Goal: Information Seeking & Learning: Learn about a topic

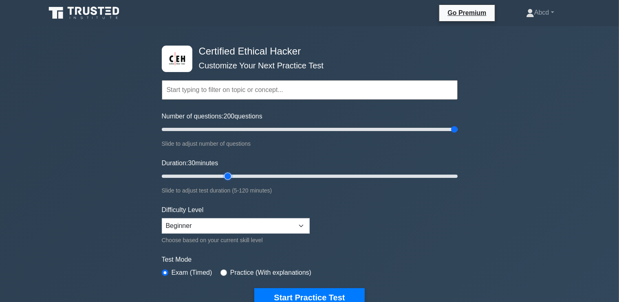
drag, startPoint x: 454, startPoint y: 174, endPoint x: 233, endPoint y: 184, distance: 220.6
type input "30"
click at [233, 181] on input "Duration: 30 minutes" at bounding box center [310, 177] width 296 height 10
click at [457, 129] on input "Number of questions: 200 questions" at bounding box center [310, 130] width 296 height 10
drag, startPoint x: 454, startPoint y: 129, endPoint x: 175, endPoint y: 155, distance: 280.3
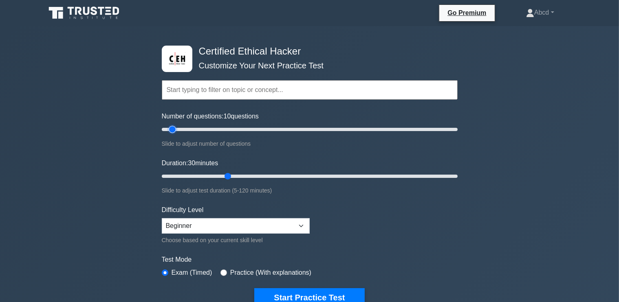
type input "10"
click at [175, 134] on input "Number of questions: 10 questions" at bounding box center [310, 130] width 296 height 10
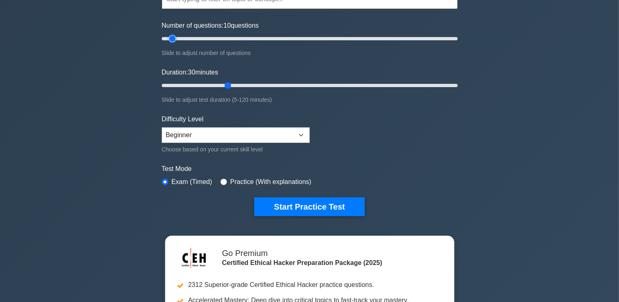
scroll to position [92, 0]
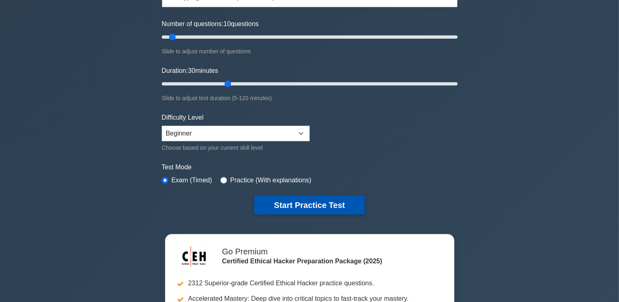
click at [280, 199] on button "Start Practice Test" at bounding box center [309, 205] width 110 height 19
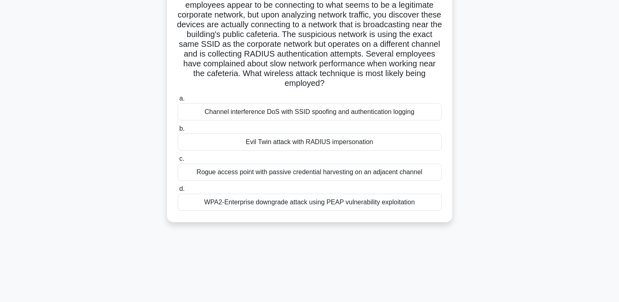
scroll to position [112, 0]
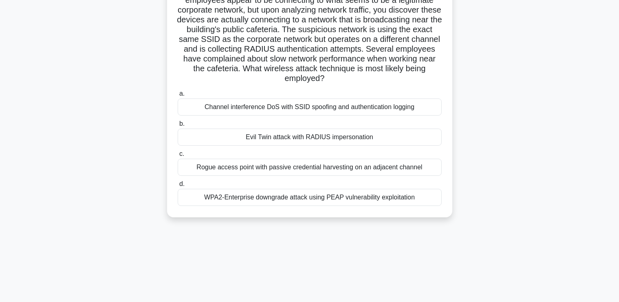
drag, startPoint x: 196, startPoint y: 57, endPoint x: 420, endPoint y: 207, distance: 270.1
click at [420, 207] on div "You are a security consultant for a financial institution that has implemented …" at bounding box center [309, 75] width 279 height 278
copy div "You are a security consultant for a financial institution that has implemented …"
click at [275, 141] on div "Evil Twin attack with RADIUS impersonation" at bounding box center [310, 137] width 264 height 17
click at [178, 127] on input "b. Evil Twin attack with RADIUS impersonation" at bounding box center [178, 123] width 0 height 5
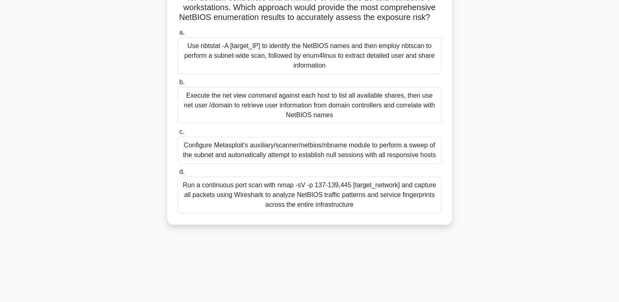
scroll to position [138, 0]
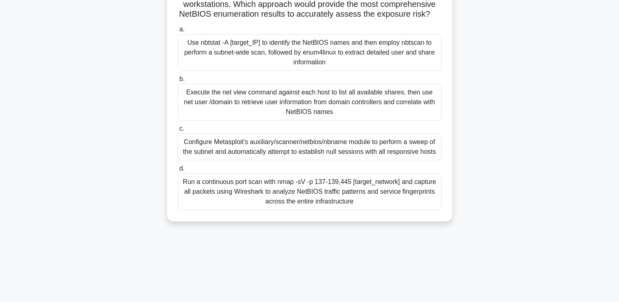
drag, startPoint x: 187, startPoint y: 46, endPoint x: 377, endPoint y: 220, distance: 257.5
click at [377, 218] on div "You are conducting a penetration test for a retail company that has recently in…" at bounding box center [309, 64] width 279 height 307
copy div "You are conducting a penetration test for a retail company that has recently in…"
click at [237, 56] on div "Use nbtstat -A [target_IP] to identify the NetBIOS names and then employ nbtsca…" at bounding box center [310, 52] width 264 height 37
click at [178, 32] on input "a. Use nbtstat -A [target_IP] to identify the NetBIOS names and then employ nbt…" at bounding box center [178, 29] width 0 height 5
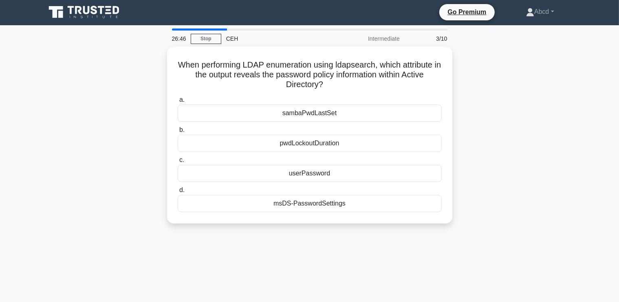
scroll to position [0, 0]
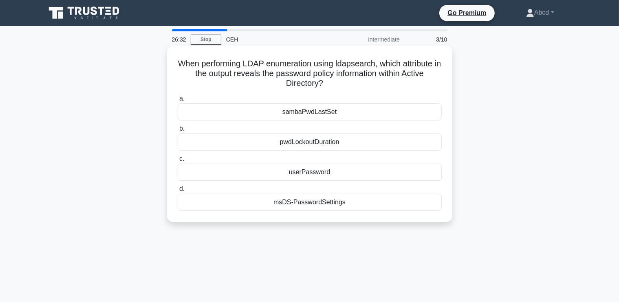
drag, startPoint x: 179, startPoint y: 62, endPoint x: 427, endPoint y: 209, distance: 288.1
click at [427, 209] on div "When performing LDAP enumeration using ldapsearch, which attribute in the outpu…" at bounding box center [309, 134] width 279 height 170
copy div "When performing LDAP enumeration using ldapsearch, which attribute in the outpu…"
click at [317, 202] on div "msDS-PasswordSettings" at bounding box center [310, 202] width 264 height 17
click at [178, 192] on input "d. msDS-PasswordSettings" at bounding box center [178, 189] width 0 height 5
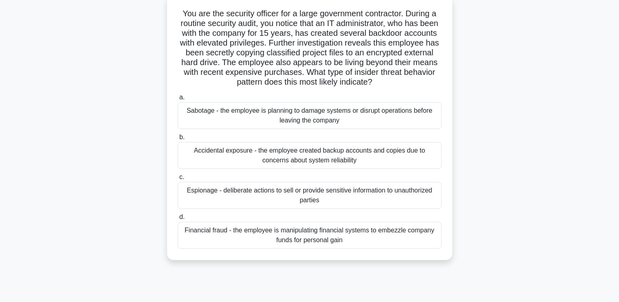
scroll to position [54, 0]
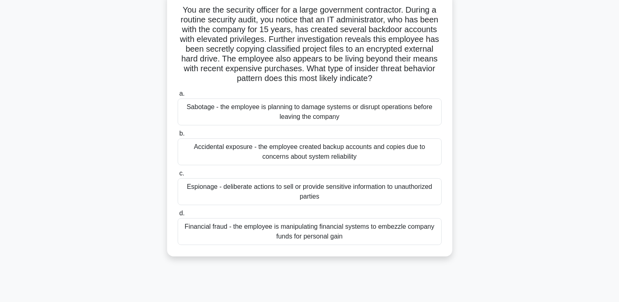
click at [334, 192] on div "Espionage - deliberate actions to sell or provide sensitive information to unau…" at bounding box center [310, 191] width 264 height 27
click at [178, 176] on input "c. Espionage - deliberate actions to sell or provide sensitive information to u…" at bounding box center [178, 173] width 0 height 5
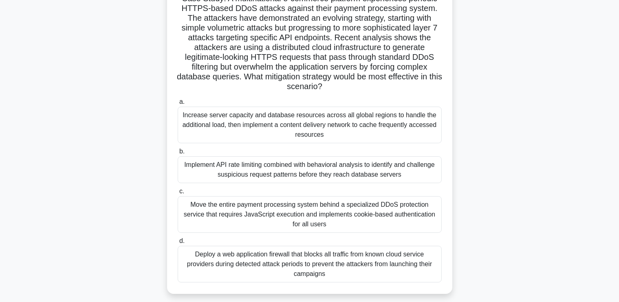
scroll to position [66, 0]
click at [394, 165] on div "Implement API rate limiting combined with behavioral analysis to identify and c…" at bounding box center [310, 169] width 264 height 27
click at [178, 154] on input "b. Implement API rate limiting combined with behavioral analysis to identify an…" at bounding box center [178, 150] width 0 height 5
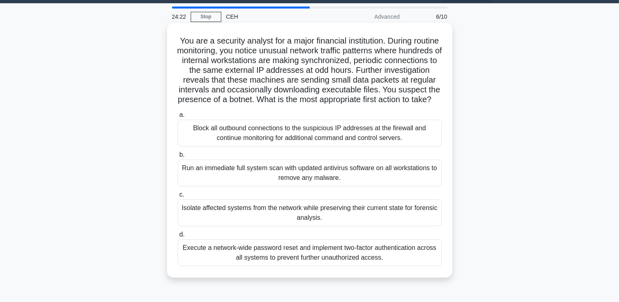
scroll to position [21, 0]
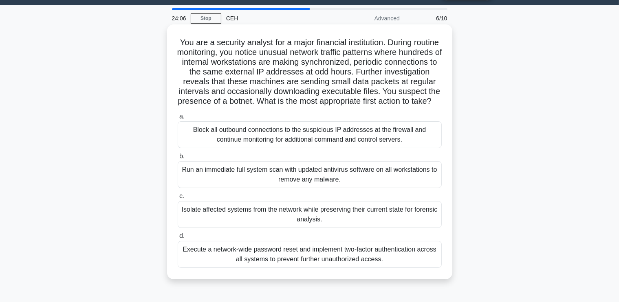
drag, startPoint x: 192, startPoint y: 42, endPoint x: 392, endPoint y: 276, distance: 308.0
click at [392, 276] on div "You are a security analyst for a major financial institution. During routine mo…" at bounding box center [309, 152] width 279 height 249
copy div "ou are a security analyst for a major financial institution. During routine mon…"
click at [271, 227] on div "Isolate affected systems from the network while preserving their current state …" at bounding box center [310, 214] width 264 height 27
click at [178, 199] on input "c. Isolate affected systems from the network while preserving their current sta…" at bounding box center [178, 196] width 0 height 5
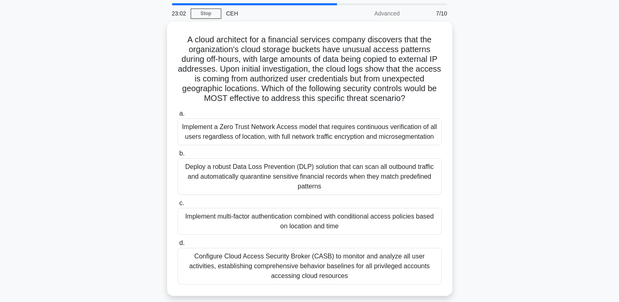
scroll to position [27, 0]
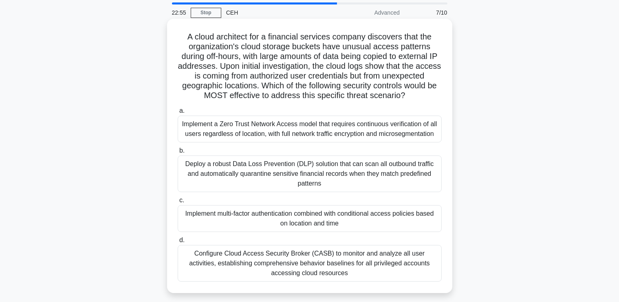
click at [324, 261] on div "Configure Cloud Access Security Broker (CASB) to monitor and analyze all user a…" at bounding box center [310, 263] width 264 height 37
click at [178, 243] on input "d. Configure Cloud Access Security Broker (CASB) to monitor and analyze all use…" at bounding box center [178, 240] width 0 height 5
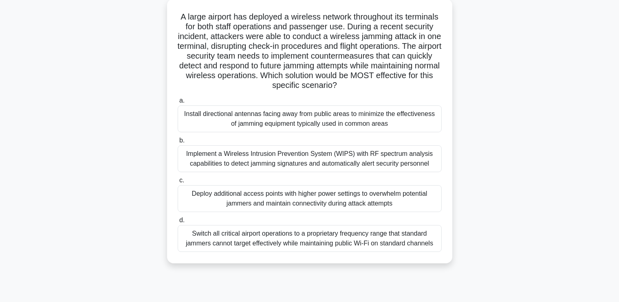
scroll to position [51, 0]
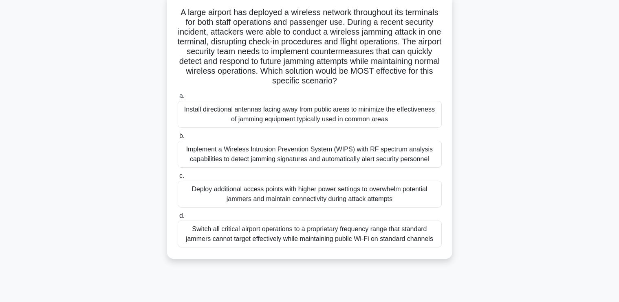
click at [342, 151] on div "Implement a Wireless Intrusion Prevention System (WIPS) with RF spectrum analys…" at bounding box center [310, 154] width 264 height 27
click at [178, 139] on input "b. Implement a Wireless Intrusion Prevention System (WIPS) with RF spectrum ana…" at bounding box center [178, 136] width 0 height 5
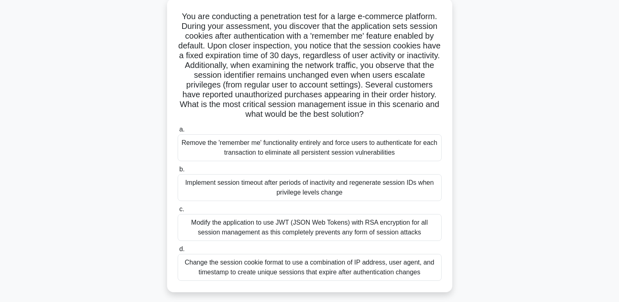
scroll to position [47, 0]
click at [272, 226] on div "Modify the application to use JWT (JSON Web Tokens) with RSA encryption for all…" at bounding box center [310, 227] width 264 height 27
click at [178, 212] on input "c. Modify the application to use JWT (JSON Web Tokens) with RSA encryption for …" at bounding box center [178, 209] width 0 height 5
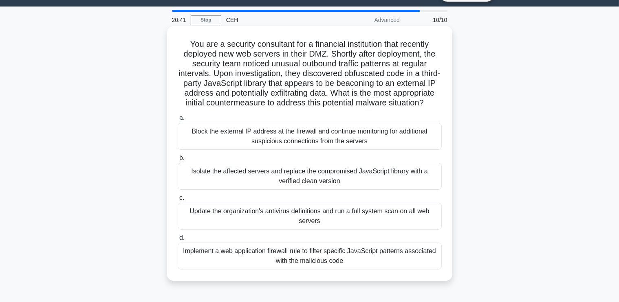
scroll to position [20, 0]
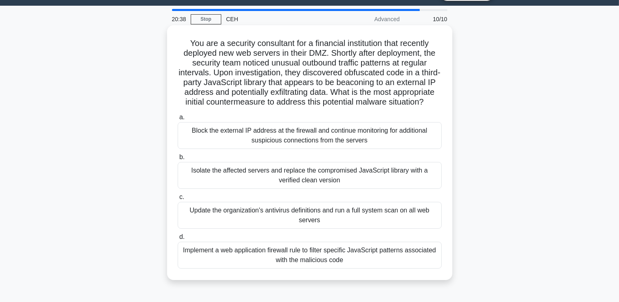
drag, startPoint x: 184, startPoint y: 40, endPoint x: 350, endPoint y: 279, distance: 291.2
click at [350, 277] on div "You are a security consultant for a financial institution that recently deploye…" at bounding box center [309, 153] width 279 height 249
copy div "You are a security consultant for a financial institution that recently deploye…"
click at [263, 183] on div "Isolate the affected servers and replace the compromised JavaScript library wit…" at bounding box center [310, 175] width 264 height 27
click at [178, 160] on input "b. Isolate the affected servers and replace the compromised JavaScript library …" at bounding box center [178, 157] width 0 height 5
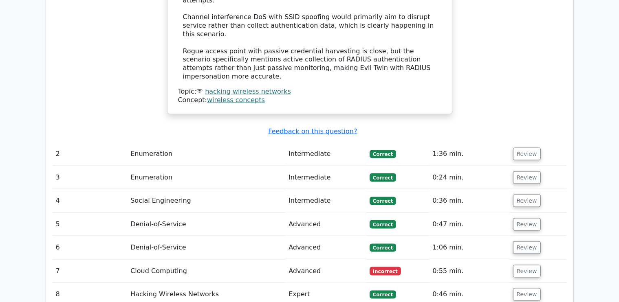
scroll to position [1191, 0]
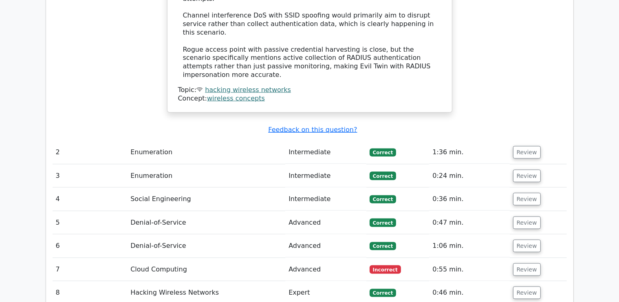
click at [313, 258] on td "Advanced" at bounding box center [325, 269] width 81 height 23
click at [513, 264] on button "Review" at bounding box center [527, 270] width 28 height 13
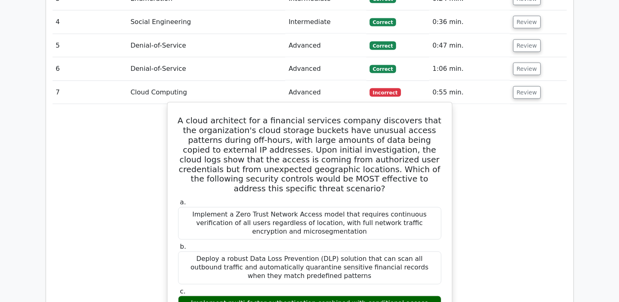
scroll to position [1370, 0]
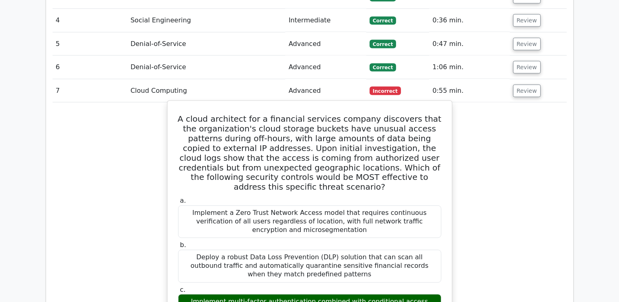
drag, startPoint x: 185, startPoint y: 44, endPoint x: 351, endPoint y: 263, distance: 274.2
copy div "A cloud architect for a financial services company discovers that the organizat…"
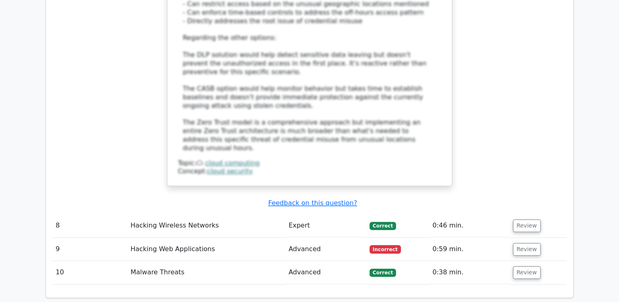
scroll to position [1966, 0]
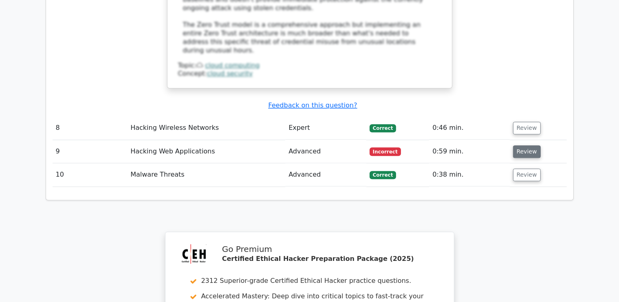
click at [521, 145] on button "Review" at bounding box center [527, 151] width 28 height 13
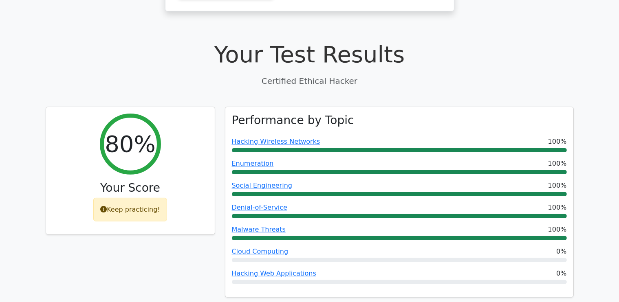
scroll to position [0, 0]
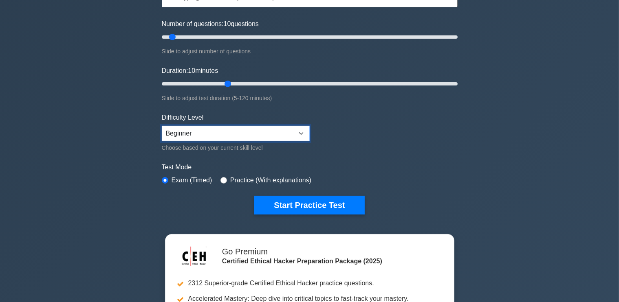
click at [218, 130] on select "Beginner Intermediate Expert" at bounding box center [236, 133] width 148 height 15
click at [162, 126] on select "Beginner Intermediate Expert" at bounding box center [236, 133] width 148 height 15
click at [211, 130] on select "Beginner Intermediate Expert" at bounding box center [236, 133] width 148 height 15
click at [162, 126] on select "Beginner Intermediate Expert" at bounding box center [236, 133] width 148 height 15
click at [198, 138] on select "Beginner Intermediate Expert" at bounding box center [236, 133] width 148 height 15
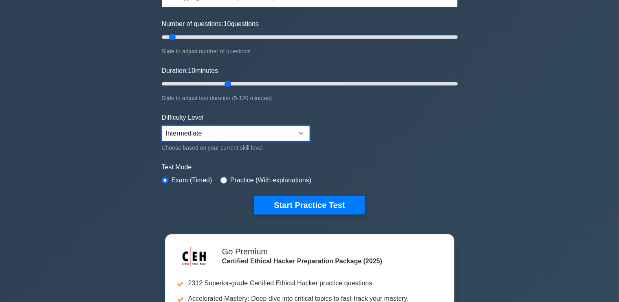
select select "beginner"
click at [162, 126] on select "Beginner Intermediate Expert" at bounding box center [236, 133] width 148 height 15
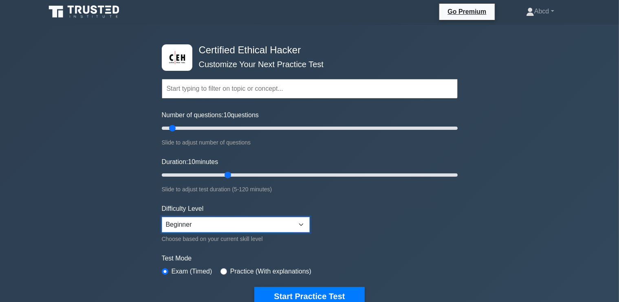
scroll to position [3, 0]
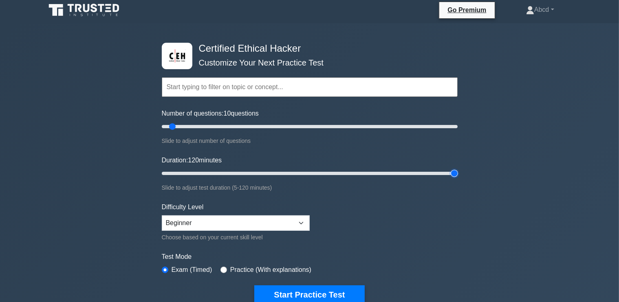
drag, startPoint x: 231, startPoint y: 172, endPoint x: 578, endPoint y: 183, distance: 347.3
type input "120"
click at [458, 178] on input "Duration: 120 minutes" at bounding box center [310, 174] width 296 height 10
drag, startPoint x: 173, startPoint y: 123, endPoint x: 203, endPoint y: 127, distance: 30.8
type input "30"
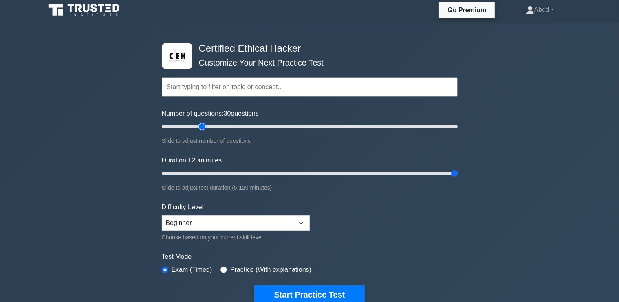
click at [203, 127] on input "Number of questions: 30 questions" at bounding box center [310, 127] width 296 height 10
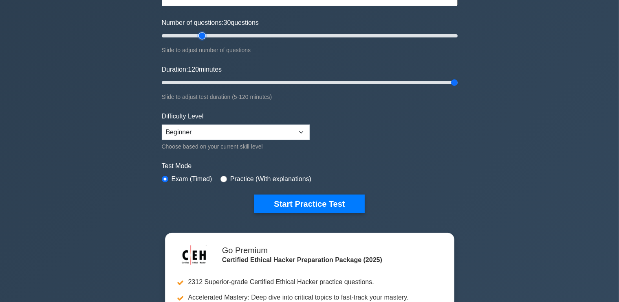
scroll to position [103, 0]
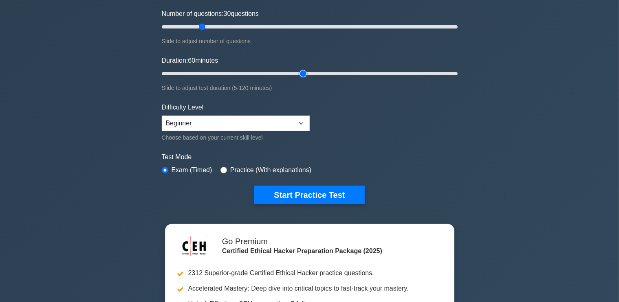
drag, startPoint x: 454, startPoint y: 72, endPoint x: 308, endPoint y: 74, distance: 145.9
type input "60"
click at [308, 74] on input "Duration: 60 minutes" at bounding box center [310, 74] width 296 height 10
click at [222, 167] on input "radio" at bounding box center [223, 170] width 7 height 7
radio input "true"
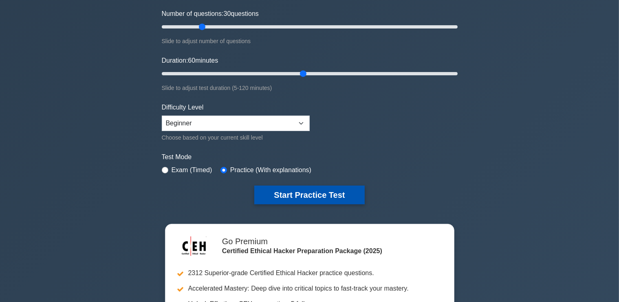
click at [290, 194] on button "Start Practice Test" at bounding box center [309, 195] width 110 height 19
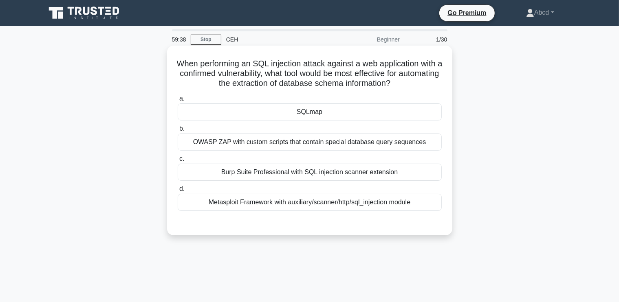
click at [298, 112] on div "SQLmap" at bounding box center [310, 111] width 264 height 17
click at [178, 101] on input "a. SQLmap" at bounding box center [178, 98] width 0 height 5
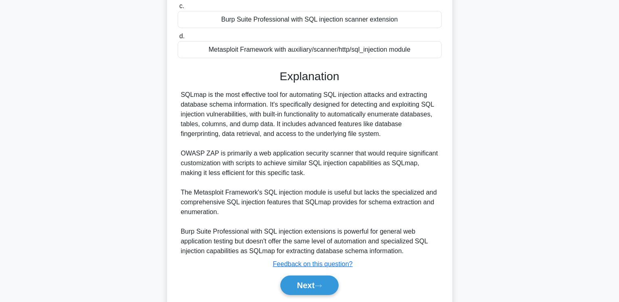
scroll to position [180, 0]
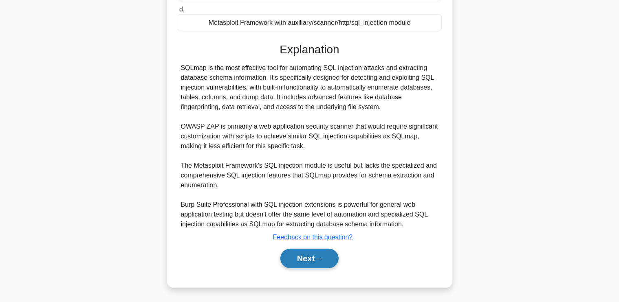
click at [315, 255] on button "Next" at bounding box center [309, 259] width 58 height 20
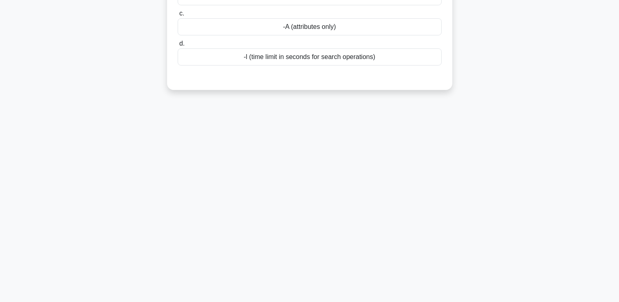
scroll to position [0, 0]
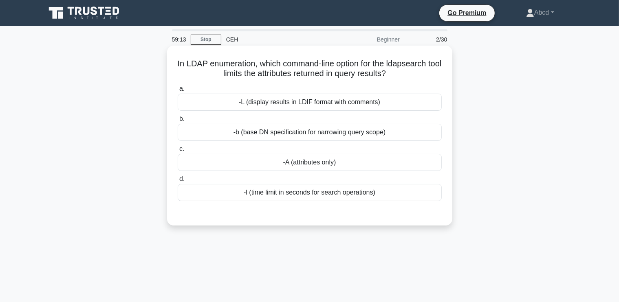
click at [256, 103] on div "-L (display results in LDIF format with comments)" at bounding box center [310, 102] width 264 height 17
click at [178, 92] on input "a. -L (display results in LDIF format with comments)" at bounding box center [178, 88] width 0 height 5
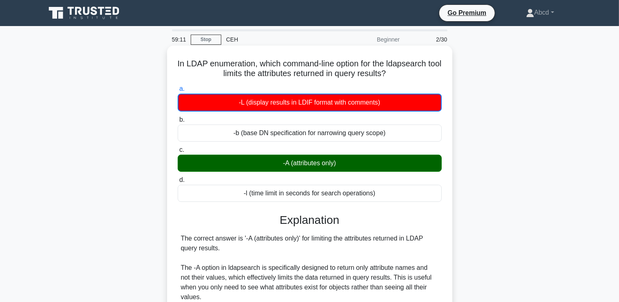
click at [294, 163] on div "-A (attributes only)" at bounding box center [310, 163] width 264 height 17
click at [178, 153] on input "c. -A (attributes only)" at bounding box center [178, 149] width 0 height 5
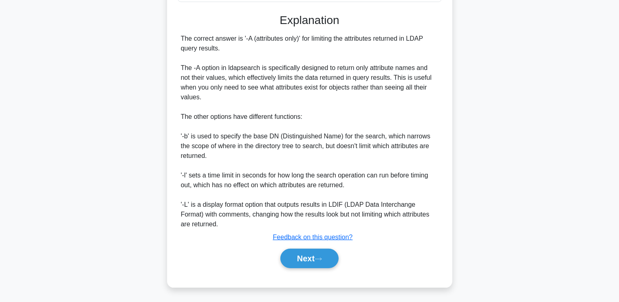
scroll to position [199, 0]
click at [297, 253] on button "Next" at bounding box center [309, 259] width 58 height 20
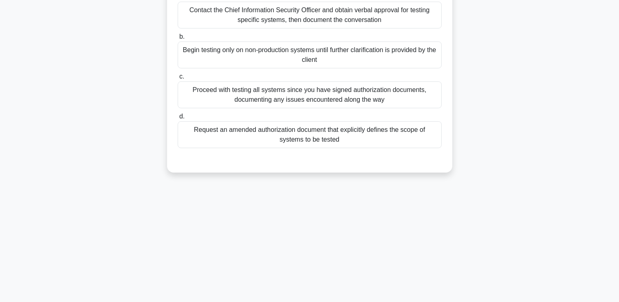
scroll to position [124, 0]
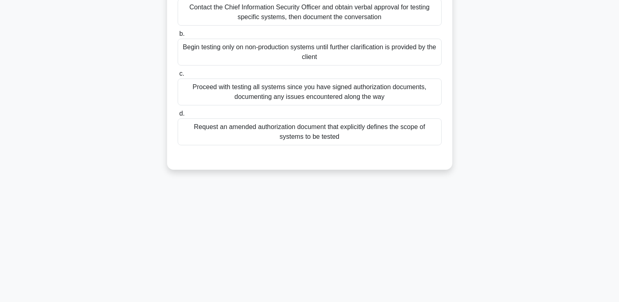
click at [283, 131] on div "Request an amended authorization document that explicitly defines the scope of …" at bounding box center [310, 132] width 264 height 27
click at [178, 117] on input "d. Request an amended authorization document that explicitly defines the scope …" at bounding box center [178, 113] width 0 height 5
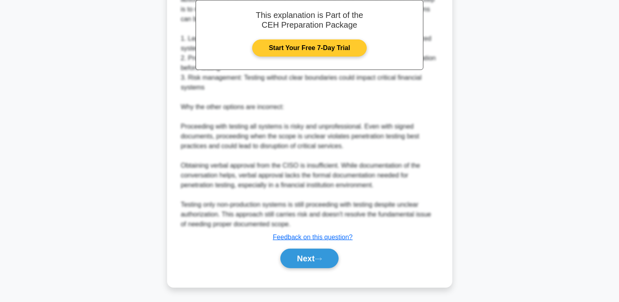
scroll to position [316, 0]
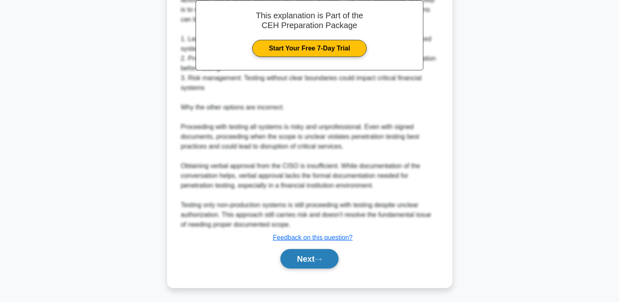
click at [301, 259] on button "Next" at bounding box center [309, 259] width 58 height 20
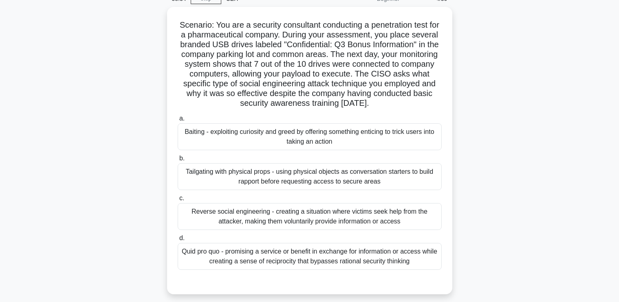
scroll to position [40, 0]
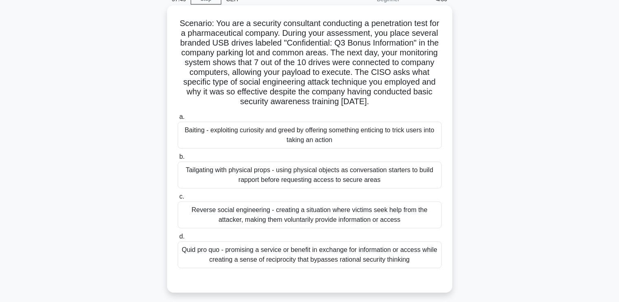
click at [326, 143] on div "Baiting - exploiting curiosity and greed by offering something enticing to tric…" at bounding box center [310, 135] width 264 height 27
click at [178, 120] on input "a. Baiting - exploiting curiosity and greed by offering something enticing to t…" at bounding box center [178, 116] width 0 height 5
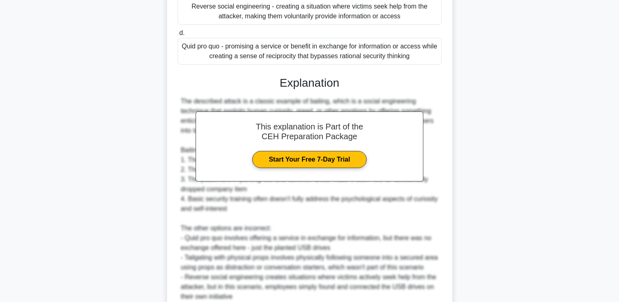
scroll to position [317, 0]
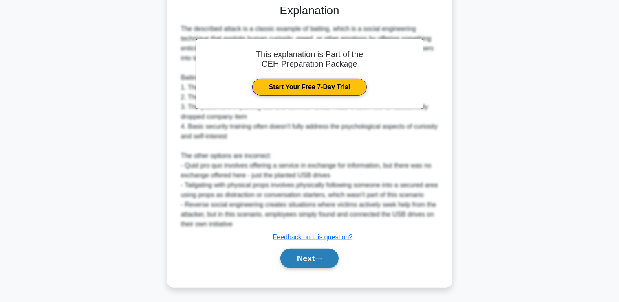
click at [294, 257] on button "Next" at bounding box center [309, 259] width 58 height 20
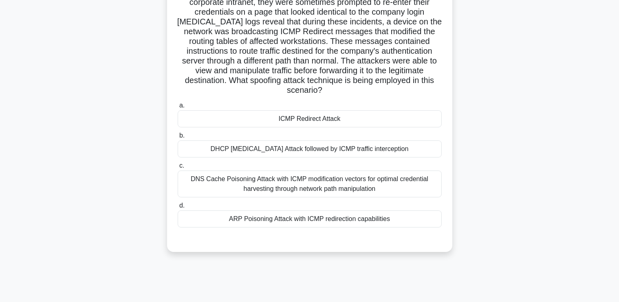
scroll to position [138, 0]
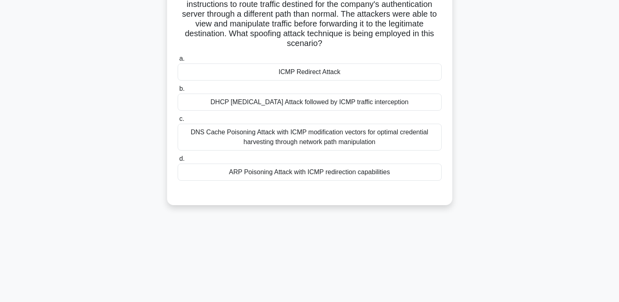
click at [334, 142] on div "DNS Cache Poisoning Attack with ICMP modification vectors for optimal credentia…" at bounding box center [310, 137] width 264 height 27
click at [178, 122] on input "c. DNS Cache Poisoning Attack with ICMP modification vectors for optimal creden…" at bounding box center [178, 119] width 0 height 5
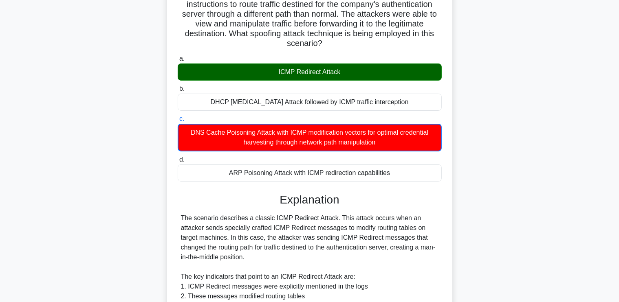
click at [310, 72] on div "ICMP Redirect Attack" at bounding box center [310, 72] width 264 height 17
click at [178, 62] on input "a. ICMP Redirect Attack" at bounding box center [178, 58] width 0 height 5
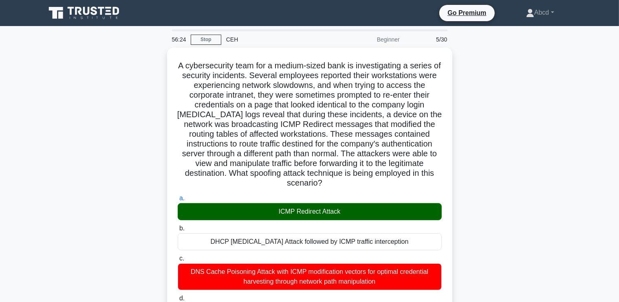
scroll to position [0, 0]
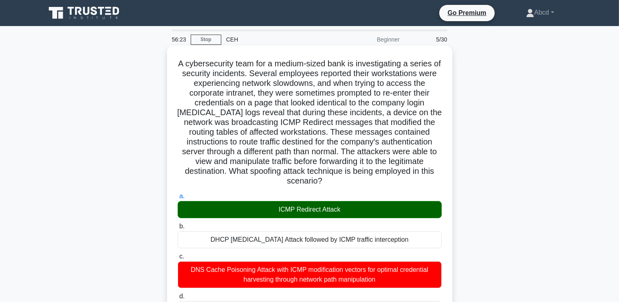
click at [178, 62] on h5 "A cybersecurity team for a medium-sized bank is investigating a series of secur…" at bounding box center [310, 123] width 266 height 128
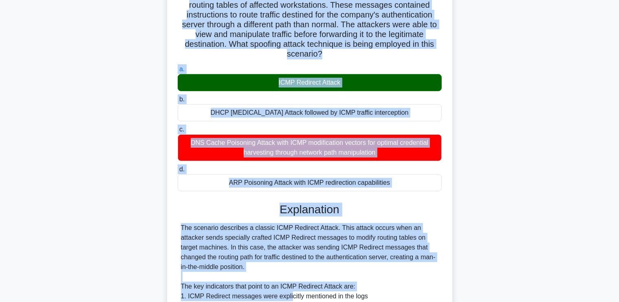
scroll to position [156, 0]
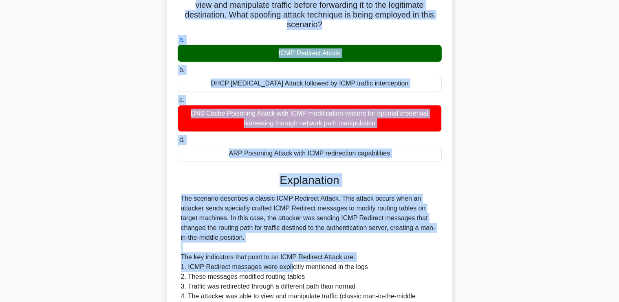
drag, startPoint x: 181, startPoint y: 63, endPoint x: 392, endPoint y: 153, distance: 229.2
click at [392, 153] on div "A cybersecurity team for a medium-sized bank is investigating a series of secur…" at bounding box center [309, 197] width 279 height 611
copy div "A cybersecurity team for a medium-sized bank is investigating a series of secur…"
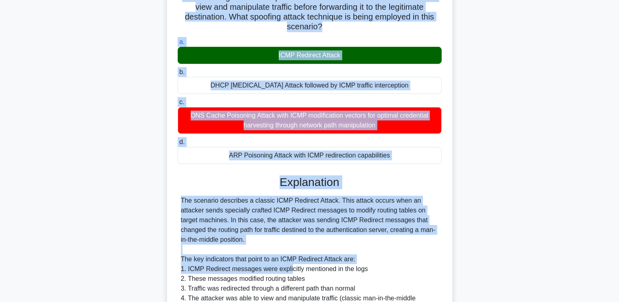
click at [127, 136] on div "A cybersecurity team for a medium-sized bank is investigating a series of secur…" at bounding box center [310, 204] width 538 height 627
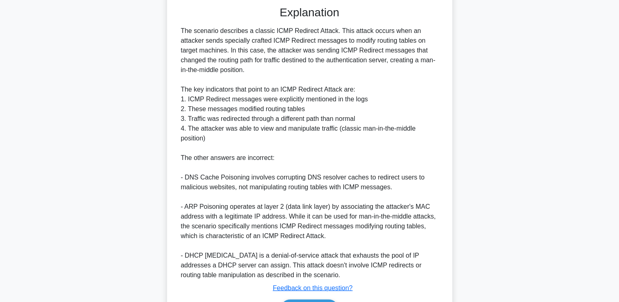
scroll to position [375, 0]
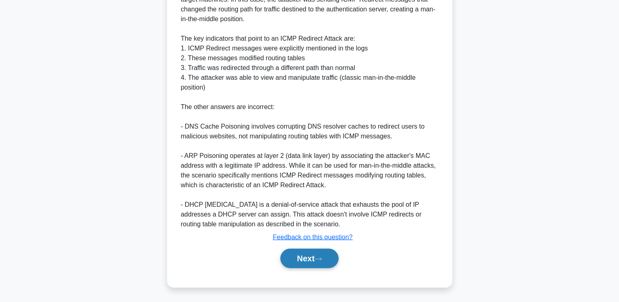
click at [293, 257] on button "Next" at bounding box center [309, 259] width 58 height 20
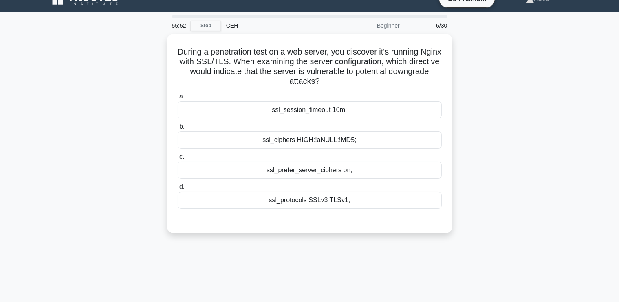
scroll to position [0, 0]
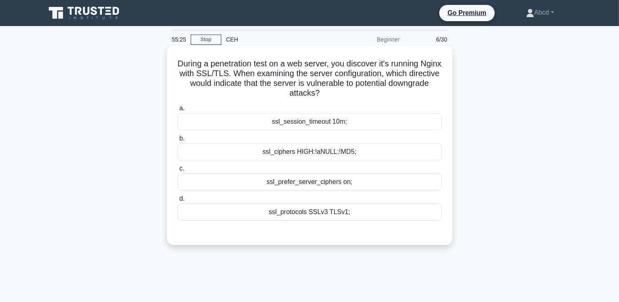
drag, startPoint x: 186, startPoint y: 64, endPoint x: 362, endPoint y: 213, distance: 230.9
click at [362, 213] on div "During a penetration test on a web server, you discover it's running Nginx with…" at bounding box center [309, 145] width 279 height 193
copy div "During a penetration test on a web server, you discover it's running Nginx with…"
click at [324, 215] on div "ssl_protocols SSLv3 TLSv1;" at bounding box center [310, 212] width 264 height 17
click at [178, 202] on input "d. ssl_protocols SSLv3 TLSv1;" at bounding box center [178, 198] width 0 height 5
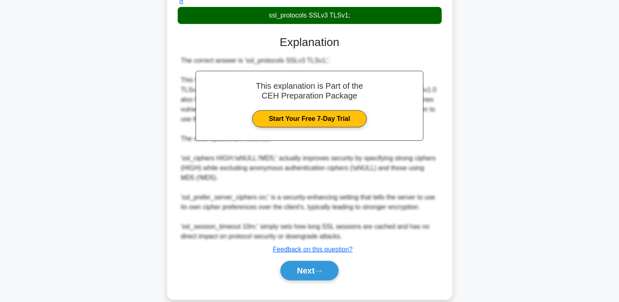
scroll to position [209, 0]
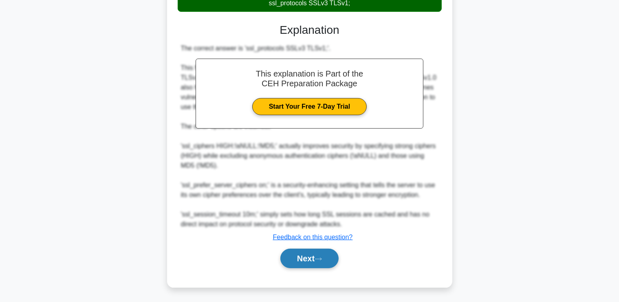
click at [310, 258] on button "Next" at bounding box center [309, 259] width 58 height 20
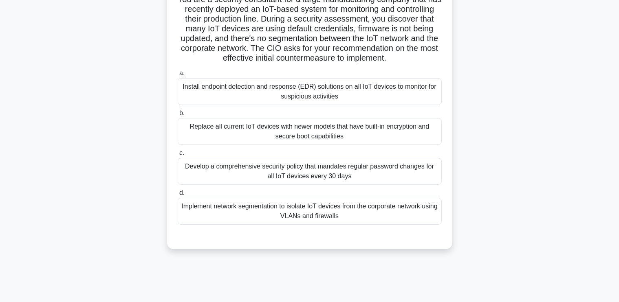
scroll to position [65, 0]
click at [332, 215] on div "Implement network segmentation to isolate IoT devices from the corporate networ…" at bounding box center [310, 210] width 264 height 27
click at [178, 195] on input "d. Implement network segmentation to isolate IoT devices from the corporate net…" at bounding box center [178, 192] width 0 height 5
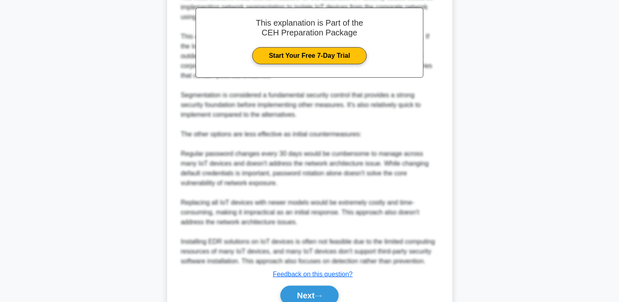
scroll to position [375, 0]
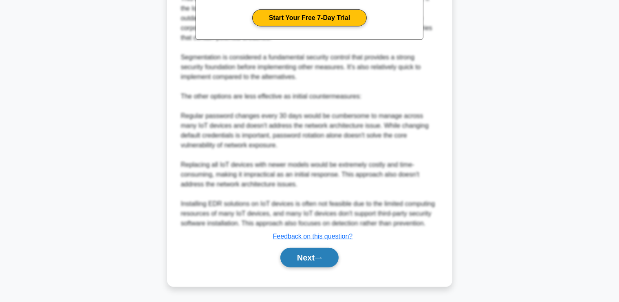
click at [300, 261] on button "Next" at bounding box center [309, 258] width 58 height 20
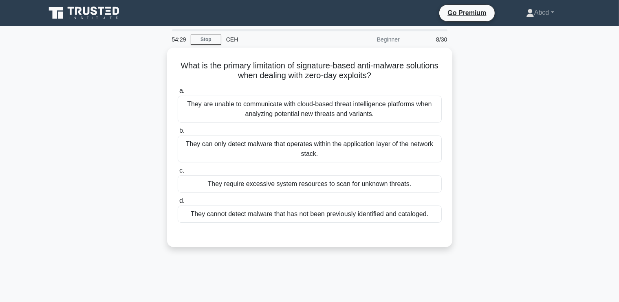
scroll to position [0, 0]
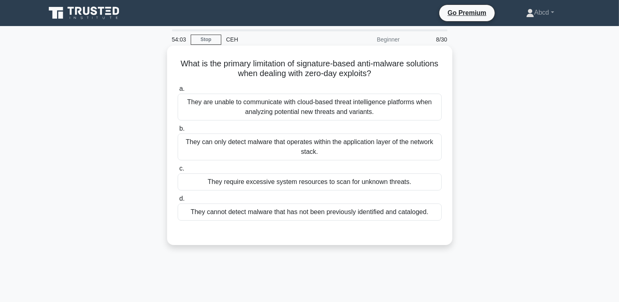
click at [363, 211] on div "They cannot detect malware that has not been previously identified and cataloge…" at bounding box center [310, 212] width 264 height 17
click at [178, 202] on input "d. They cannot detect malware that has not been previously identified and catal…" at bounding box center [178, 198] width 0 height 5
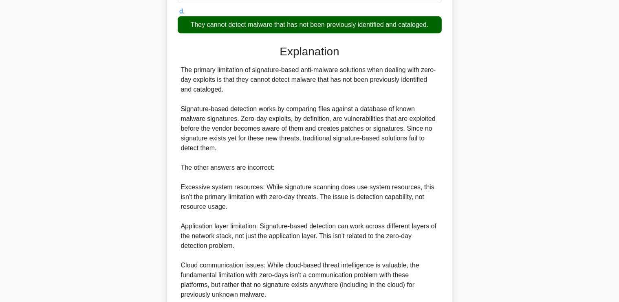
scroll to position [250, 0]
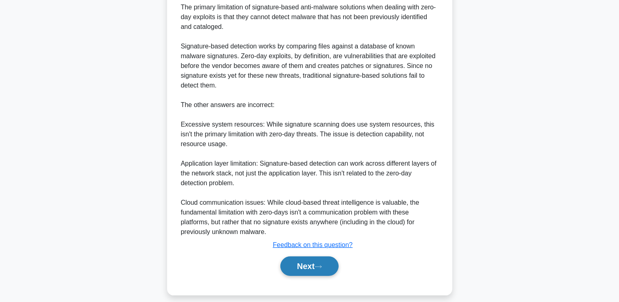
click at [307, 265] on button "Next" at bounding box center [309, 267] width 58 height 20
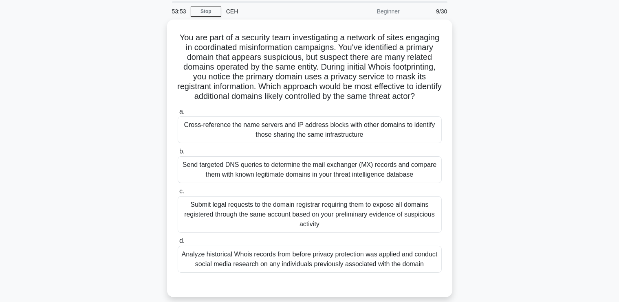
scroll to position [29, 0]
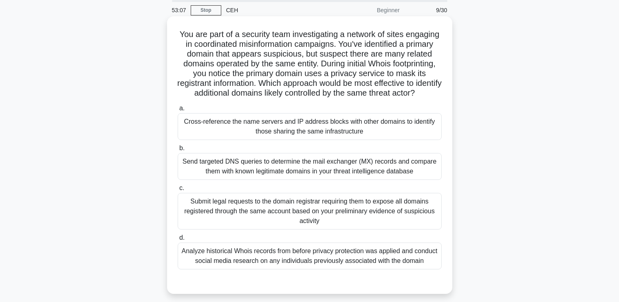
click at [243, 180] on div "Send targeted DNS queries to determine the mail exchanger (MX) records and comp…" at bounding box center [310, 166] width 264 height 27
click at [178, 151] on input "b. Send targeted DNS queries to determine the mail exchanger (MX) records and c…" at bounding box center [178, 148] width 0 height 5
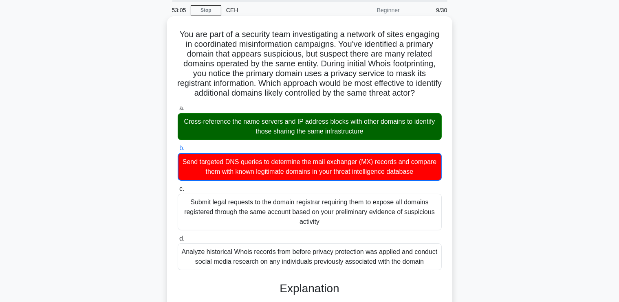
click at [271, 123] on div "Cross-reference the name servers and IP address blocks with other domains to id…" at bounding box center [310, 126] width 264 height 27
click at [178, 111] on input "a. Cross-reference the name servers and IP address blocks with other domains to…" at bounding box center [178, 108] width 0 height 5
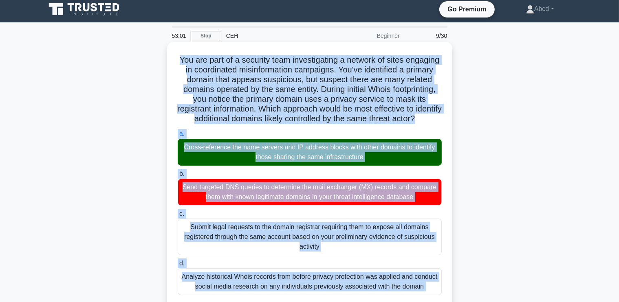
scroll to position [73, 0]
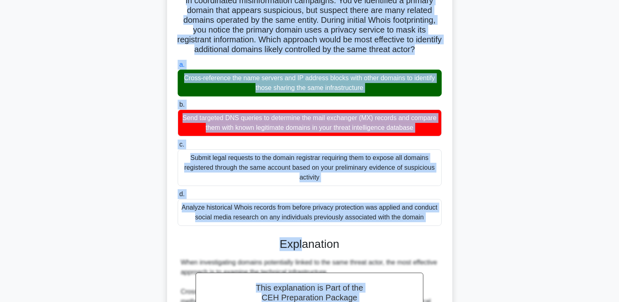
drag, startPoint x: 194, startPoint y: 57, endPoint x: 429, endPoint y: 227, distance: 290.3
click at [429, 227] on div "You are part of a security team investigating a network of sites engaging in co…" at bounding box center [309, 232] width 279 height 513
copy div "You are part of a security team investigating a network of sites engaging in co…"
click at [193, 122] on div "Send targeted DNS queries to determine the mail exchanger (MX) records and comp…" at bounding box center [310, 123] width 264 height 27
click at [178, 108] on input "b. Send targeted DNS queries to determine the mail exchanger (MX) records and c…" at bounding box center [178, 104] width 0 height 5
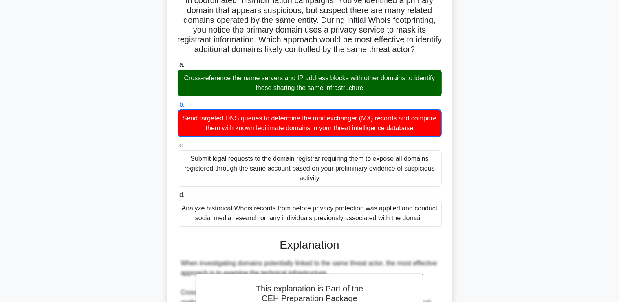
scroll to position [288, 0]
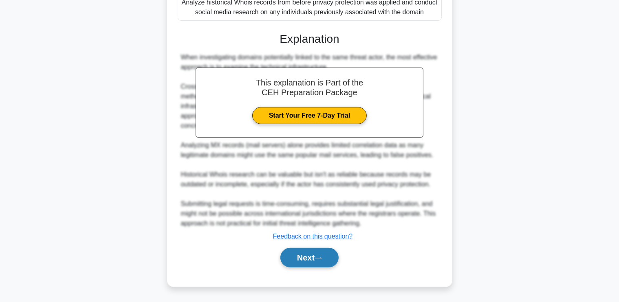
click at [293, 258] on button "Next" at bounding box center [309, 258] width 58 height 20
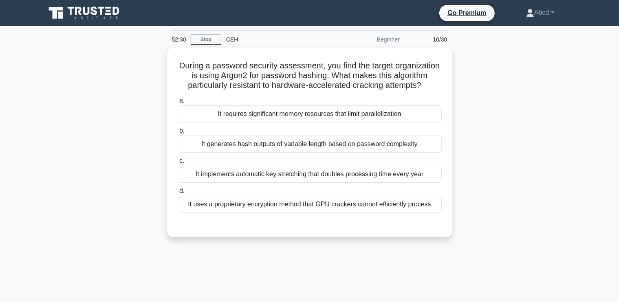
scroll to position [1, 0]
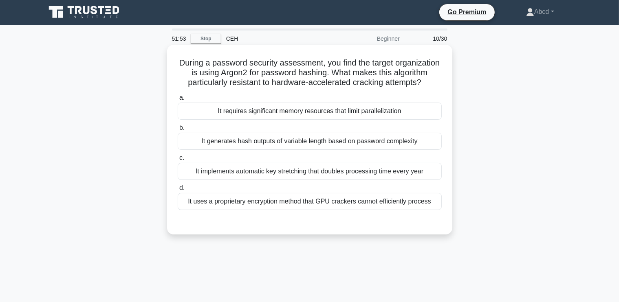
click at [333, 210] on div "It uses a proprietary encryption method that GPU crackers cannot efficiently pr…" at bounding box center [310, 201] width 264 height 17
click at [178, 191] on input "d. It uses a proprietary encryption method that GPU crackers cannot efficiently…" at bounding box center [178, 188] width 0 height 5
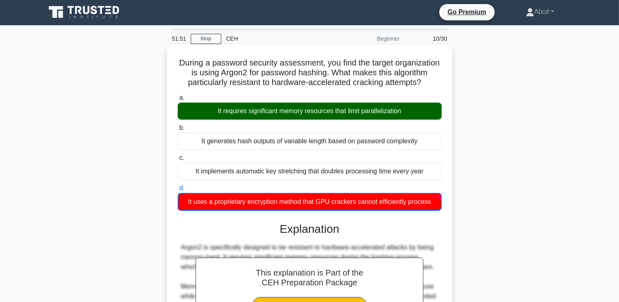
click at [295, 120] on div "It requires significant memory resources that limit parallelization" at bounding box center [310, 111] width 264 height 17
click at [178, 101] on input "a. It requires significant memory resources that limit parallelization" at bounding box center [178, 97] width 0 height 5
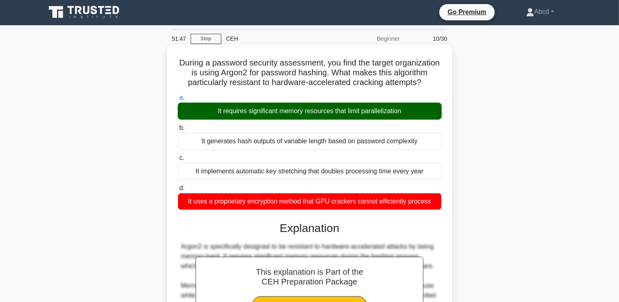
drag, startPoint x: 200, startPoint y: 61, endPoint x: 440, endPoint y: 212, distance: 283.2
click at [440, 212] on div "During a password security assessment, you find the target organization is usin…" at bounding box center [309, 280] width 279 height 464
copy div "During a password security assessment, you find the target organization is usin…"
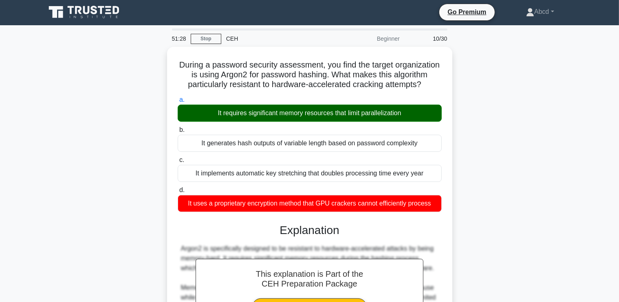
click at [107, 135] on div "During a password security assessment, you find the target organization is usin…" at bounding box center [310, 287] width 538 height 480
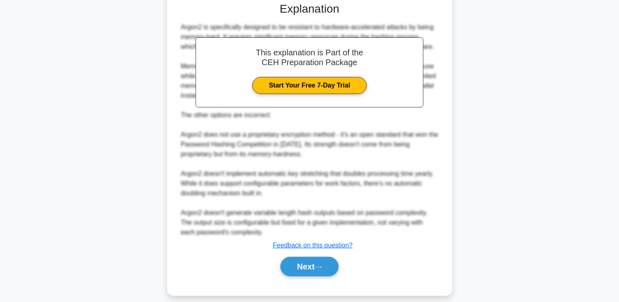
scroll to position [238, 0]
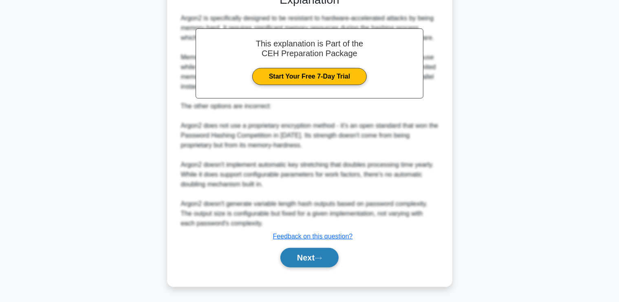
click at [310, 253] on button "Next" at bounding box center [309, 258] width 58 height 20
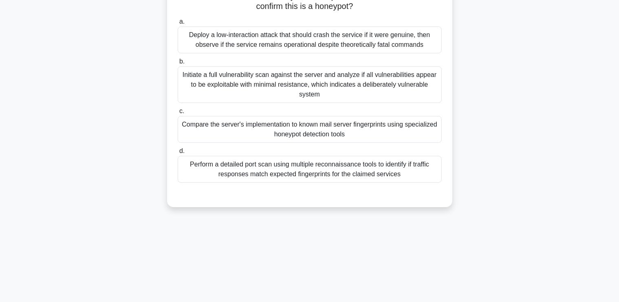
click at [89, 175] on div "During a contracted security assessment, you're examining a suspicious mail ser…" at bounding box center [310, 63] width 538 height 307
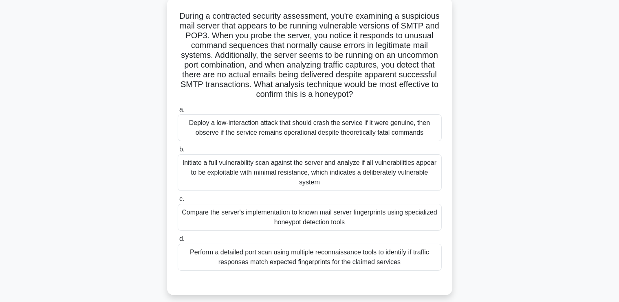
scroll to position [48, 0]
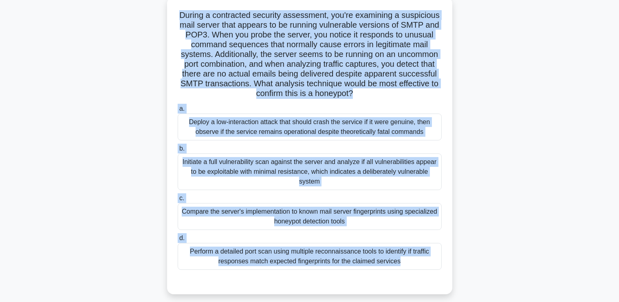
drag, startPoint x: 177, startPoint y: 14, endPoint x: 404, endPoint y: 279, distance: 349.0
click at [404, 279] on div "During a contracted security assessment, you're examining a suspicious mail ser…" at bounding box center [309, 145] width 279 height 291
copy div "During a contracted security assessment, you're examining a suspicious mail ser…"
click at [269, 211] on div "Compare the server's implementation to known mail server fingerprints using spe…" at bounding box center [310, 216] width 264 height 27
click at [178, 201] on input "c. Compare the server's implementation to known mail server fingerprints using …" at bounding box center [178, 198] width 0 height 5
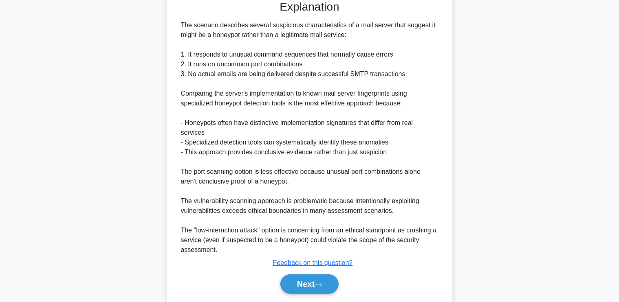
scroll to position [330, 0]
click at [305, 284] on button "Next" at bounding box center [309, 284] width 58 height 20
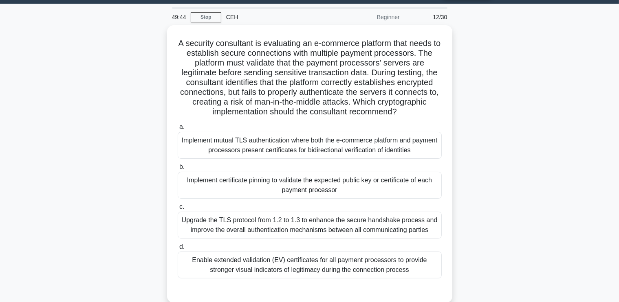
scroll to position [23, 0]
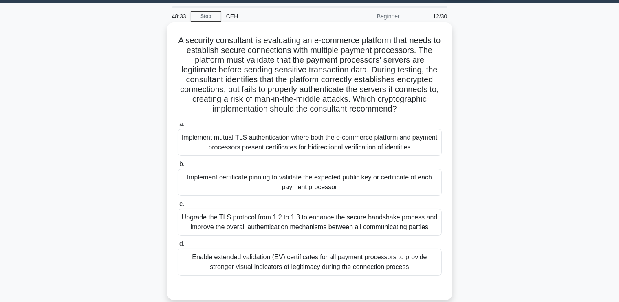
click at [370, 153] on div "Implement mutual TLS authentication where both the e-commerce platform and paym…" at bounding box center [310, 142] width 264 height 27
click at [178, 127] on input "a. Implement mutual TLS authentication where both the e-commerce platform and p…" at bounding box center [178, 124] width 0 height 5
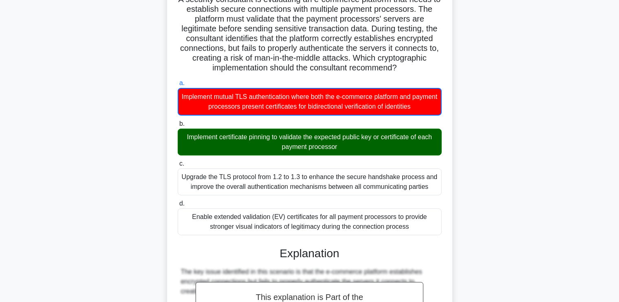
scroll to position [66, 0]
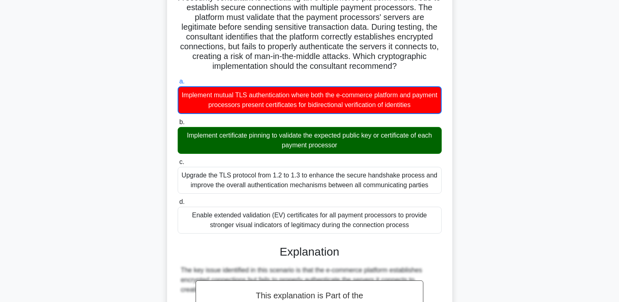
click at [370, 153] on div "Implement certificate pinning to validate the expected public key or certificat…" at bounding box center [310, 140] width 264 height 27
click at [178, 125] on input "b. Implement certificate pinning to validate the expected public key or certifi…" at bounding box center [178, 122] width 0 height 5
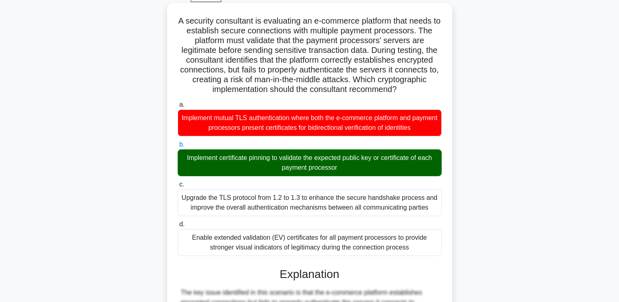
scroll to position [33, 0]
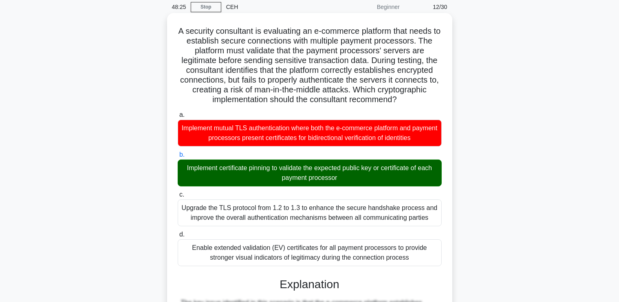
drag, startPoint x: 180, startPoint y: 31, endPoint x: 415, endPoint y: 259, distance: 326.7
click at [415, 259] on div "A security consultant is evaluating an e-commerce platform that needs to establ…" at bounding box center [309, 306] width 279 height 581
copy div "A security consultant is evaluating an e-commerce platform that needs to establ…"
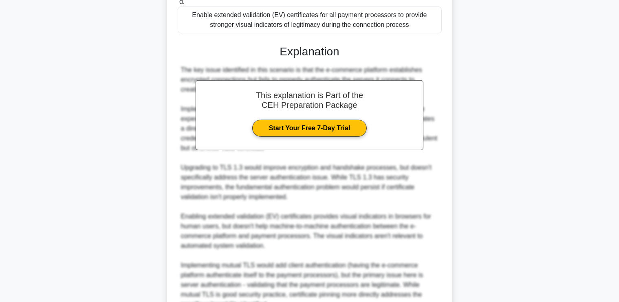
scroll to position [346, 0]
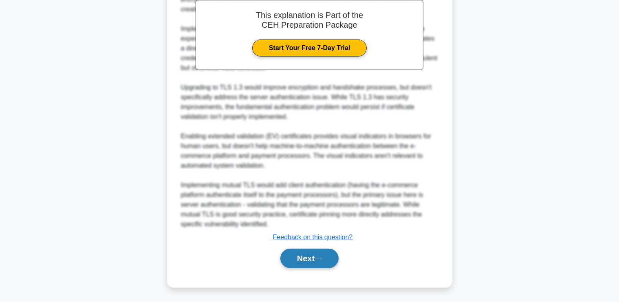
click at [297, 255] on button "Next" at bounding box center [309, 259] width 58 height 20
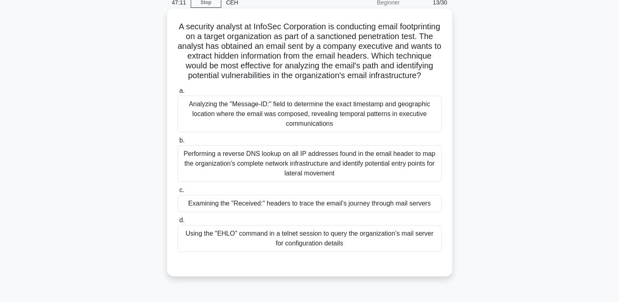
scroll to position [36, 0]
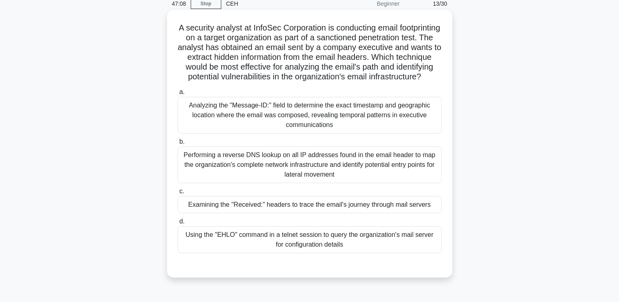
drag, startPoint x: 194, startPoint y: 28, endPoint x: 362, endPoint y: 262, distance: 288.4
click at [362, 262] on div "A security analyst at InfoSec Corporation is conducting email footprinting on a…" at bounding box center [309, 144] width 279 height 262
copy div "A security analyst at InfoSec Corporation is conducting email footprinting on a…"
click at [268, 211] on div "Examining the "Received:" headers to trace the email's journey through mail ser…" at bounding box center [310, 204] width 264 height 17
click at [178, 194] on input "c. Examining the "Received:" headers to trace the email's journey through mail …" at bounding box center [178, 191] width 0 height 5
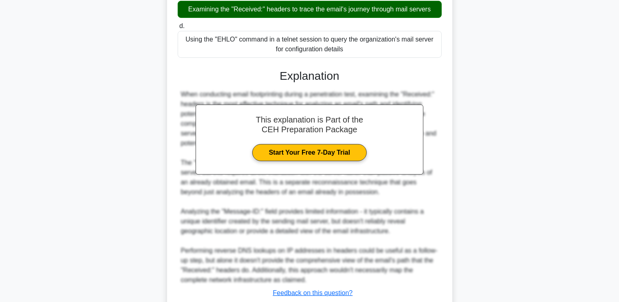
scroll to position [297, 0]
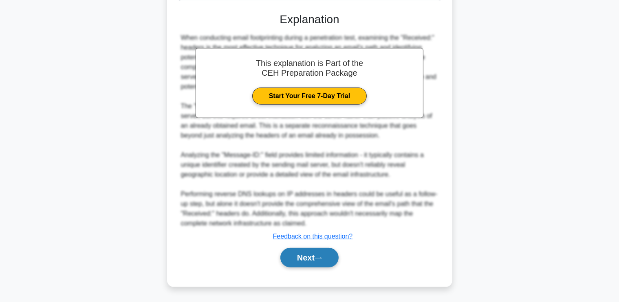
click at [322, 257] on icon at bounding box center [318, 258] width 7 height 4
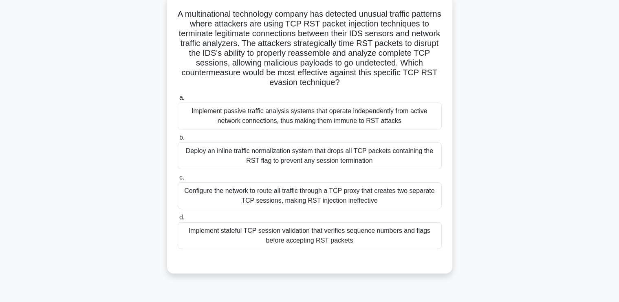
scroll to position [51, 0]
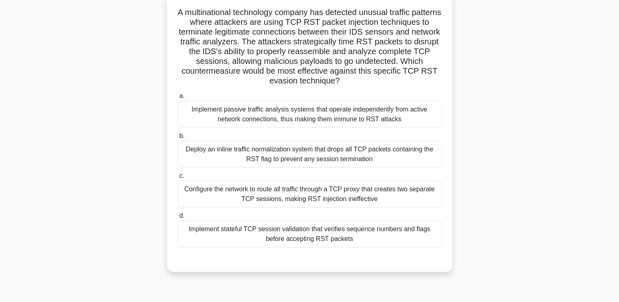
click at [320, 233] on div "Implement stateful TCP session validation that verifies sequence numbers and fl…" at bounding box center [310, 234] width 264 height 27
click at [178, 219] on input "d. Implement stateful TCP session validation that verifies sequence numbers and…" at bounding box center [178, 215] width 0 height 5
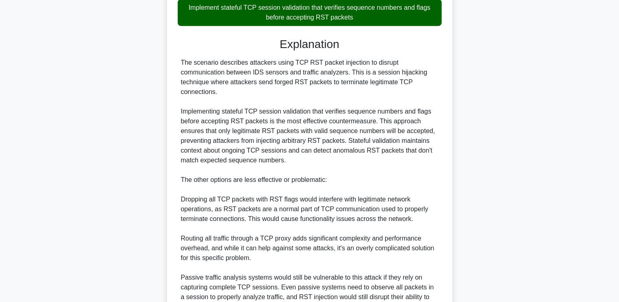
scroll to position [356, 0]
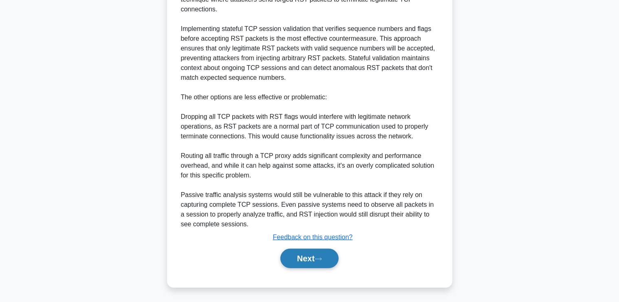
click at [306, 257] on button "Next" at bounding box center [309, 259] width 58 height 20
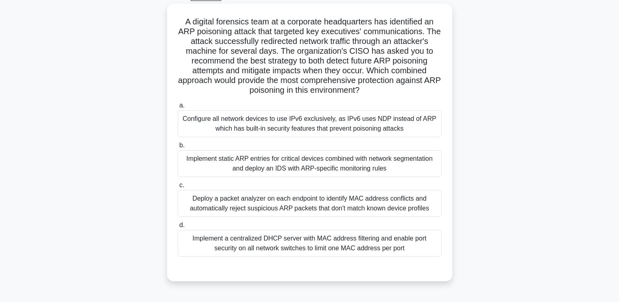
scroll to position [45, 0]
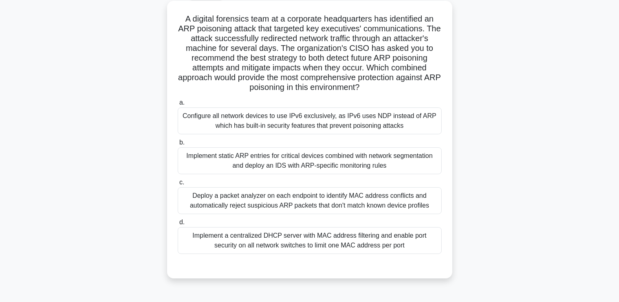
click at [387, 198] on div "Deploy a packet analyzer on each endpoint to identify MAC address conflicts and…" at bounding box center [310, 200] width 264 height 27
click at [178, 185] on input "c. Deploy a packet analyzer on each endpoint to identify MAC address conflicts …" at bounding box center [178, 182] width 0 height 5
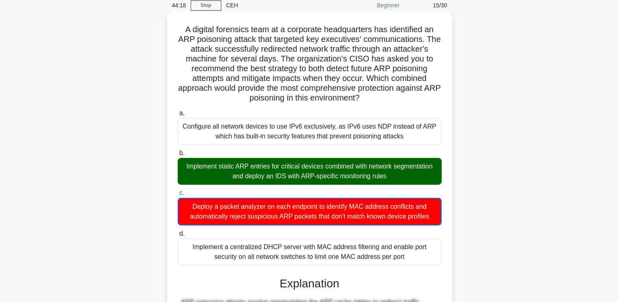
scroll to position [34, 0]
drag, startPoint x: 181, startPoint y: 28, endPoint x: 404, endPoint y: 257, distance: 320.4
click at [404, 257] on div "A digital forensics team at a corporate headquarters has identified an ARP pois…" at bounding box center [309, 291] width 279 height 553
copy div "A digital forensics team at a corporate headquarters has identified an ARP pois…"
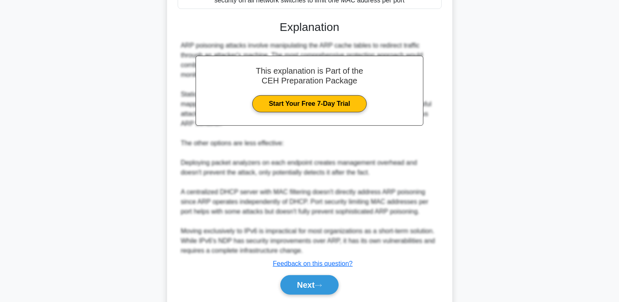
scroll to position [317, 0]
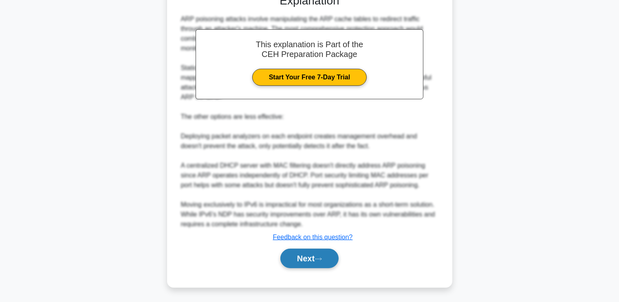
click at [310, 257] on button "Next" at bounding box center [309, 259] width 58 height 20
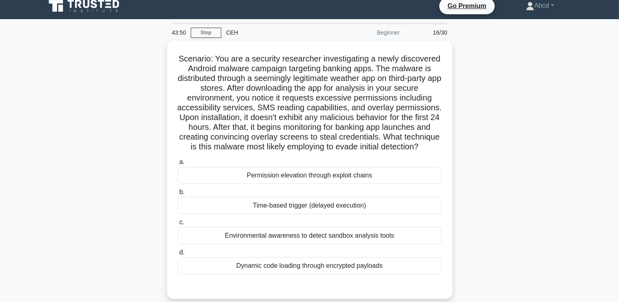
scroll to position [7, 0]
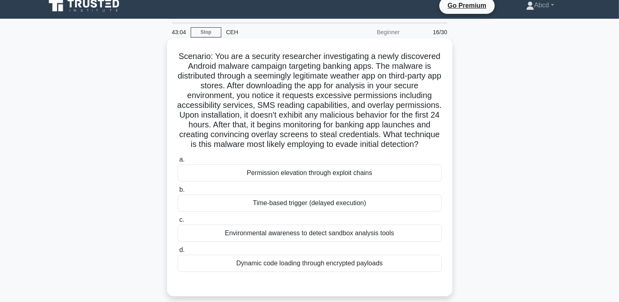
drag, startPoint x: 177, startPoint y: 55, endPoint x: 389, endPoint y: 267, distance: 299.9
click at [389, 267] on div "Scenario: You are a security researcher investigating a newly discovered Androi…" at bounding box center [309, 168] width 279 height 252
copy div "Scenario: You are a security researcher investigating a newly discovered Androi…"
click at [311, 202] on div "Time-based trigger (delayed execution)" at bounding box center [310, 203] width 264 height 17
click at [178, 193] on input "b. Time-based trigger (delayed execution)" at bounding box center [178, 189] width 0 height 5
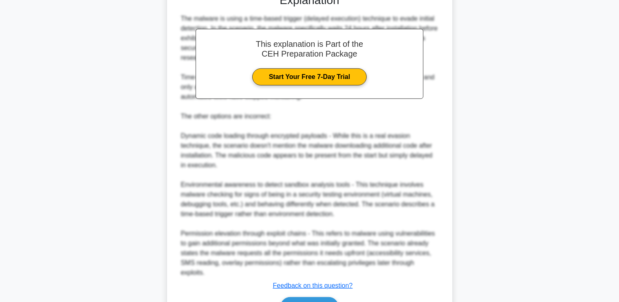
scroll to position [336, 0]
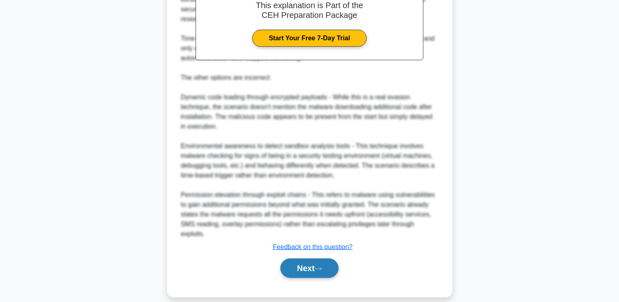
click at [305, 259] on button "Next" at bounding box center [309, 269] width 58 height 20
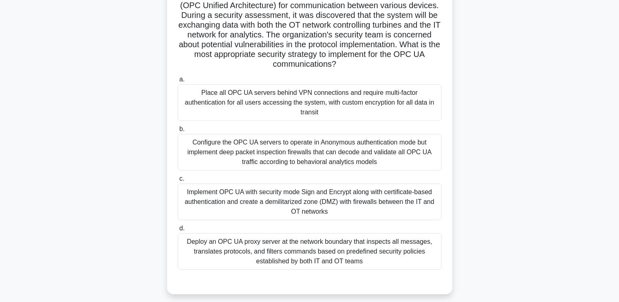
scroll to position [78, 0]
click at [356, 186] on div "Implement OPC UA with security mode Sign and Encrypt along with certificate-bas…" at bounding box center [310, 201] width 264 height 37
click at [178, 181] on input "c. Implement OPC UA with security mode Sign and Encrypt along with certificate-…" at bounding box center [178, 178] width 0 height 5
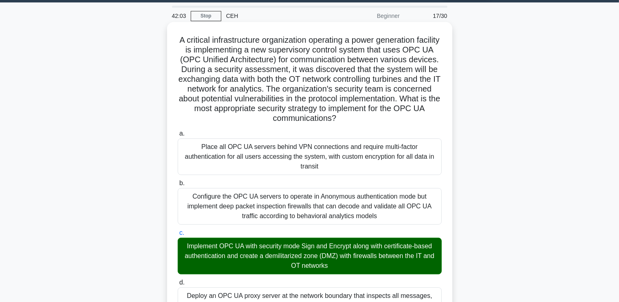
scroll to position [18, 0]
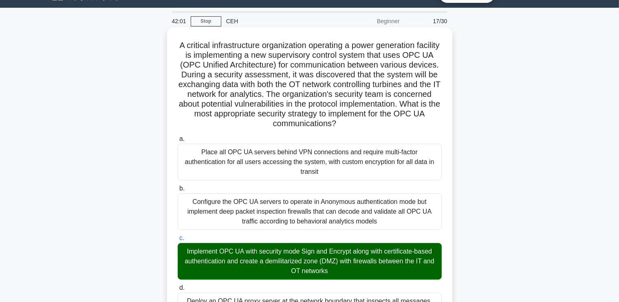
click at [185, 45] on h5 "A critical infrastructure organization operating a power generation facility is…" at bounding box center [310, 84] width 266 height 89
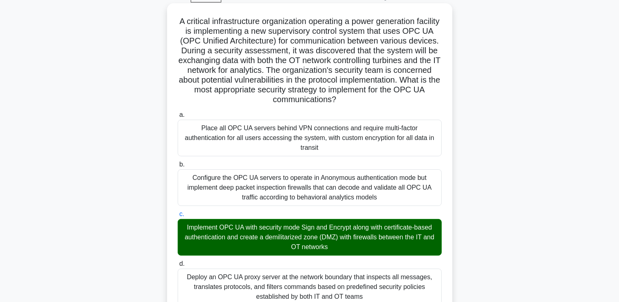
scroll to position [43, 0]
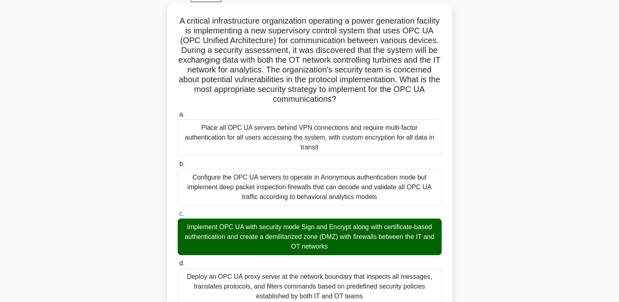
drag, startPoint x: 187, startPoint y: 20, endPoint x: 377, endPoint y: 289, distance: 329.7
copy div "A critical infrastructure organization operating a power generation facility is…"
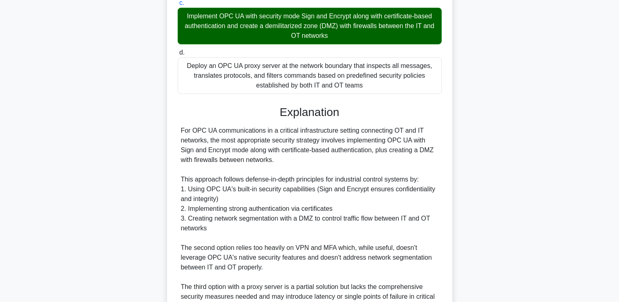
scroll to position [375, 0]
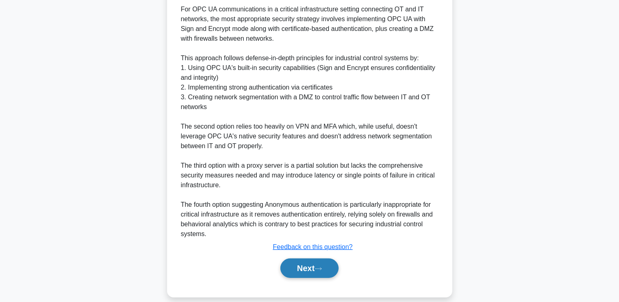
click at [303, 259] on button "Next" at bounding box center [309, 269] width 58 height 20
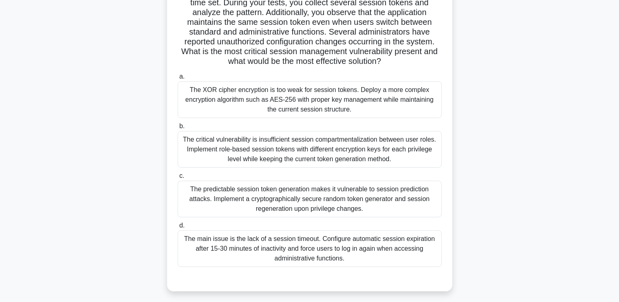
scroll to position [124, 0]
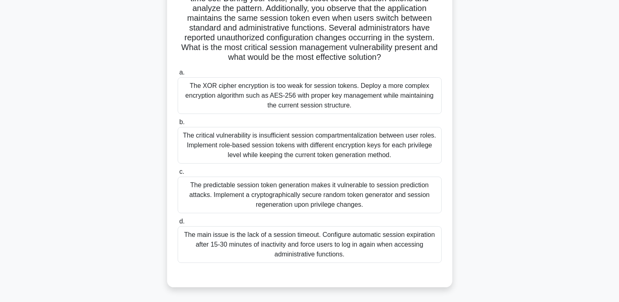
click at [375, 145] on div "The critical vulnerability is insufficient session compartmentalization between…" at bounding box center [310, 145] width 264 height 37
click at [178, 125] on input "b. The critical vulnerability is insufficient session compartmentalization betw…" at bounding box center [178, 122] width 0 height 5
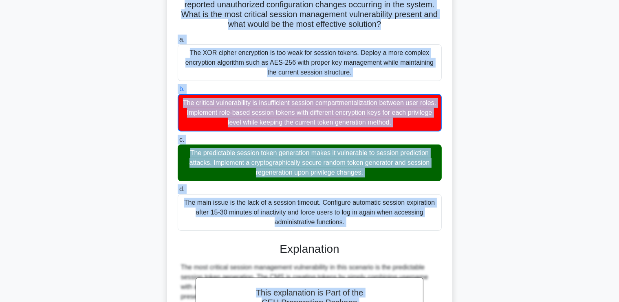
scroll to position [179, 0]
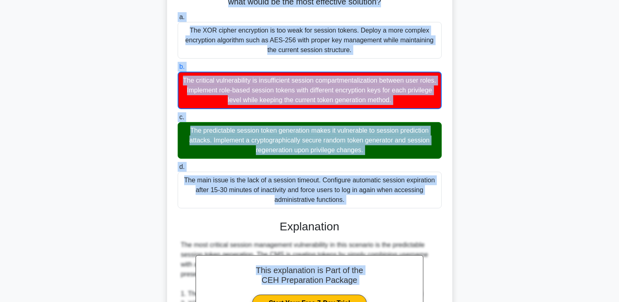
drag, startPoint x: 182, startPoint y: 15, endPoint x: 361, endPoint y: 205, distance: 261.1
click at [361, 205] on div "You are performing a security assessment on a custom-built Content Management S…" at bounding box center [309, 205] width 279 height 670
click at [212, 101] on div "The critical vulnerability is insufficient session compartmentalization between…" at bounding box center [310, 90] width 264 height 37
click at [178, 70] on input "b. The critical vulnerability is insufficient session compartmentalization betw…" at bounding box center [178, 66] width 0 height 5
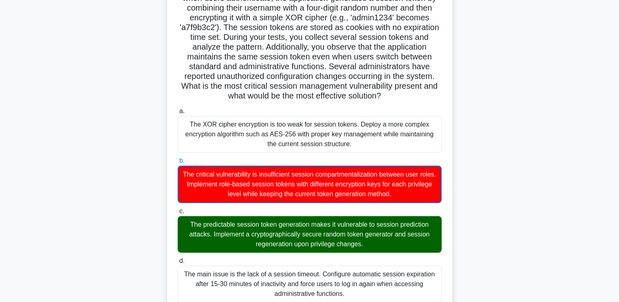
scroll to position [85, 0]
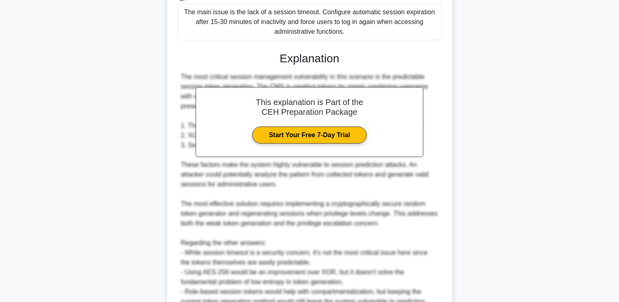
click at [327, 127] on link "Start Your Free 7-Day Trial" at bounding box center [309, 135] width 114 height 17
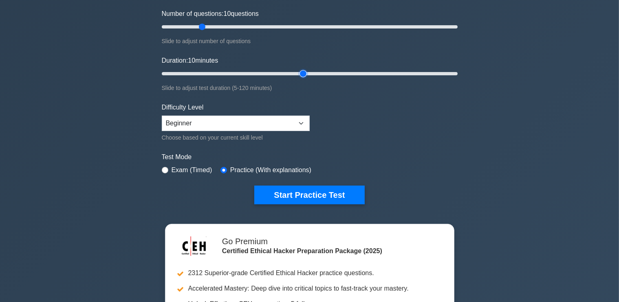
click at [304, 71] on input "Duration: 10 minutes" at bounding box center [310, 74] width 296 height 10
type input "60"
click at [302, 70] on input "Duration: 60 minutes" at bounding box center [310, 74] width 296 height 10
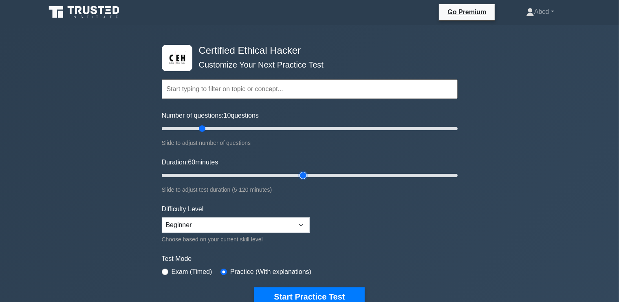
scroll to position [1, 0]
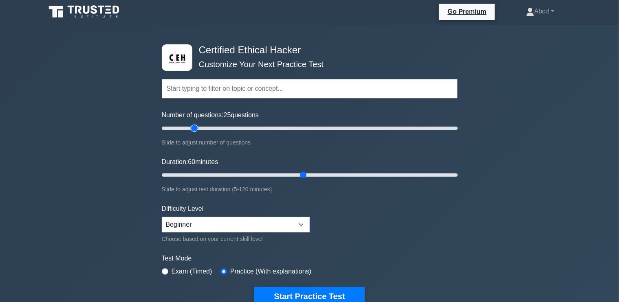
type input "30"
click at [199, 126] on input "Number of questions: 30 questions" at bounding box center [310, 128] width 296 height 10
click at [451, 210] on form "Topics Introduction to Ethical Hacking Footprinting and Reconnaissance Scanning…" at bounding box center [310, 180] width 296 height 252
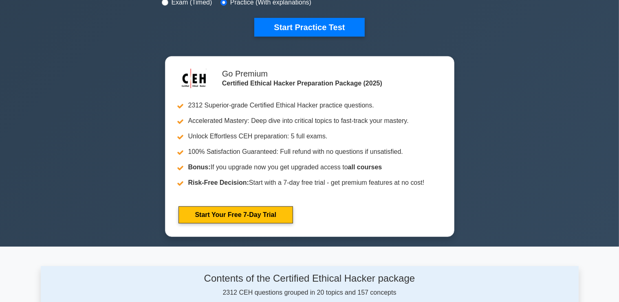
scroll to position [269, 0]
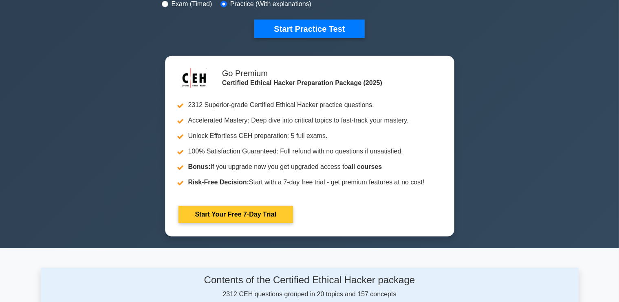
click at [264, 214] on link "Start Your Free 7-Day Trial" at bounding box center [235, 214] width 114 height 17
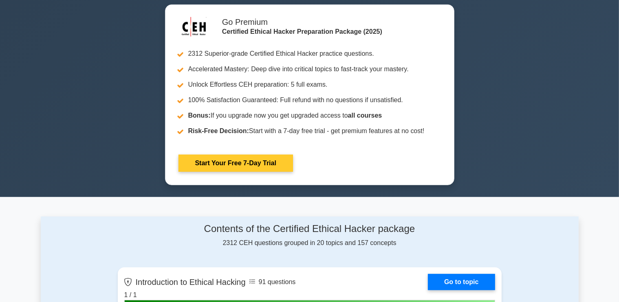
scroll to position [319, 0]
